Goal: Information Seeking & Learning: Learn about a topic

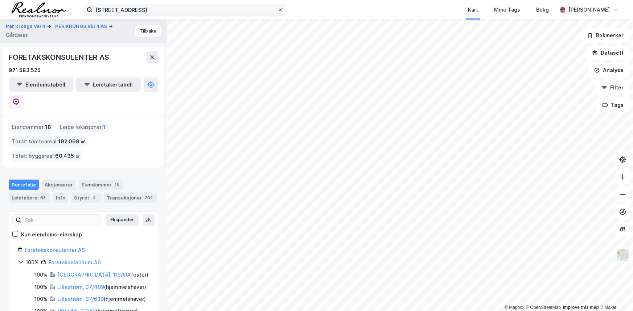
click at [279, 10] on icon at bounding box center [280, 10] width 4 height 4
click at [277, 10] on input "[STREET_ADDRESS]" at bounding box center [184, 9] width 185 height 11
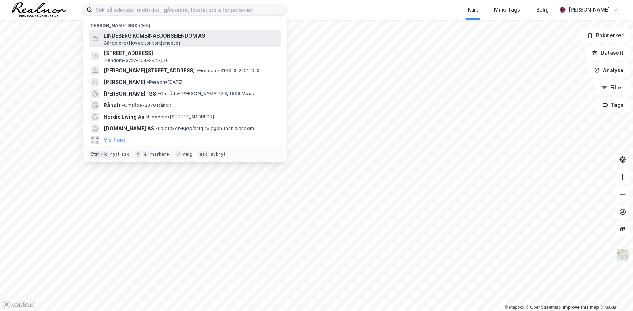
click at [165, 35] on span "LINDEBERG KOMBINASJONSEIENDOM AS" at bounding box center [191, 36] width 174 height 9
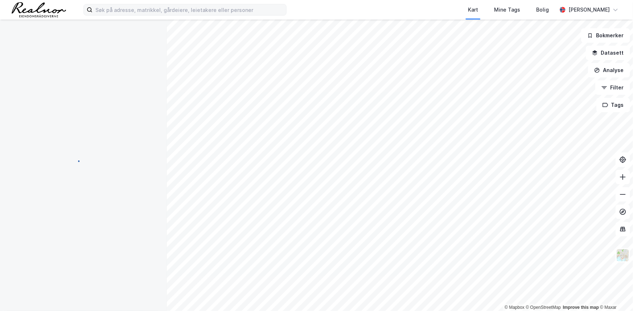
scroll to position [3, 0]
